Goal: Navigation & Orientation: Find specific page/section

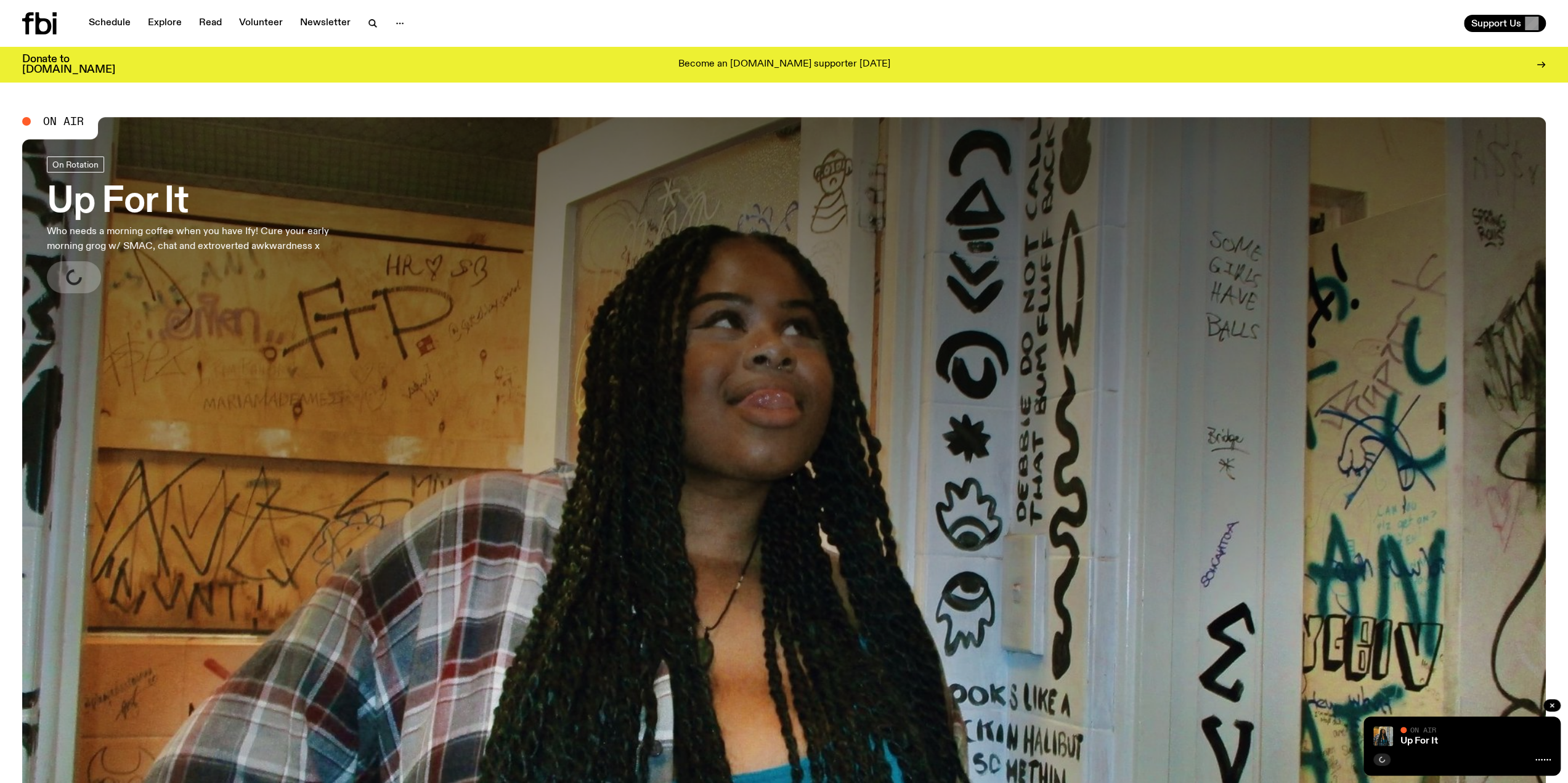
click at [71, 121] on span "On Air" at bounding box center [63, 121] width 40 height 11
click at [1426, 742] on link "Up For It" at bounding box center [1419, 741] width 37 height 10
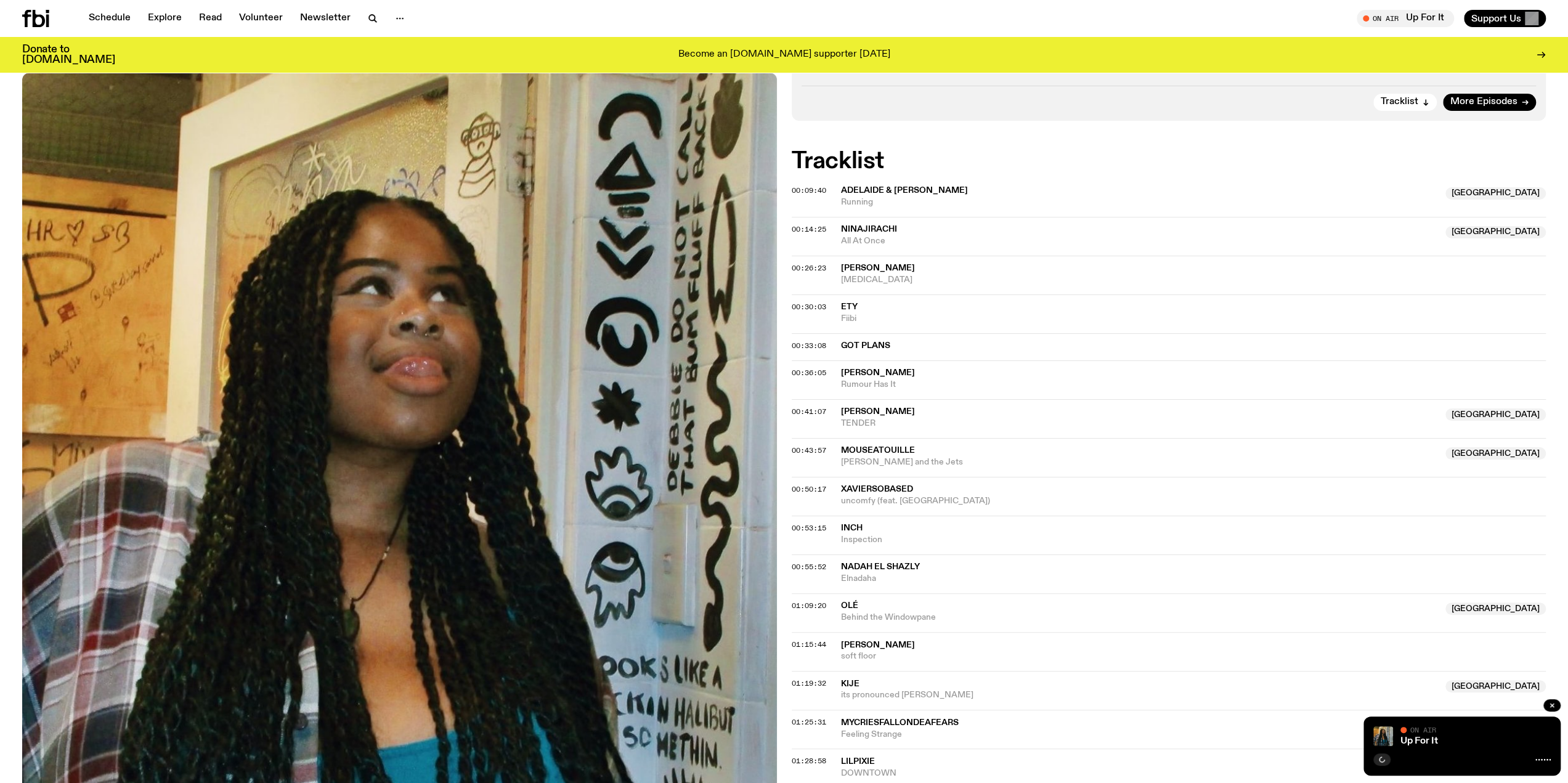
scroll to position [893, 0]
